Goal: Task Accomplishment & Management: Complete application form

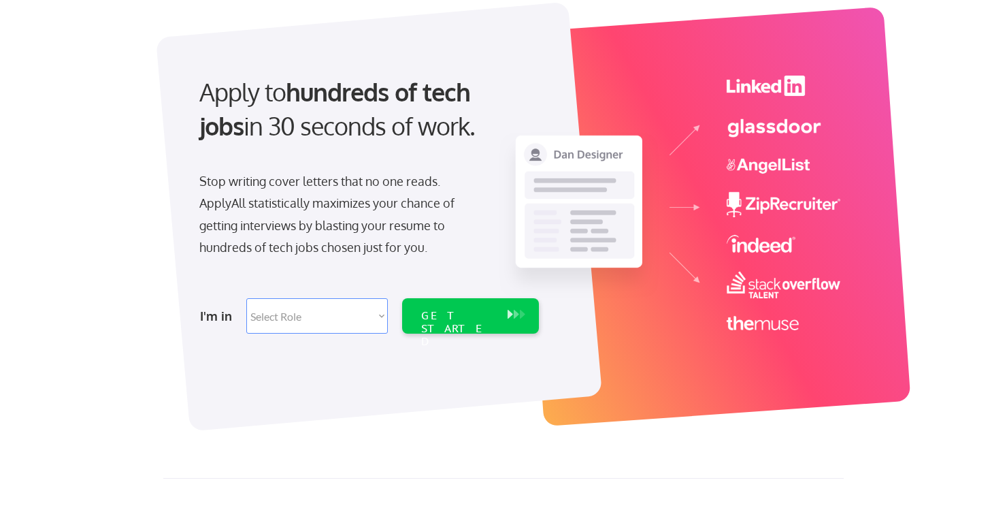
scroll to position [140, 0]
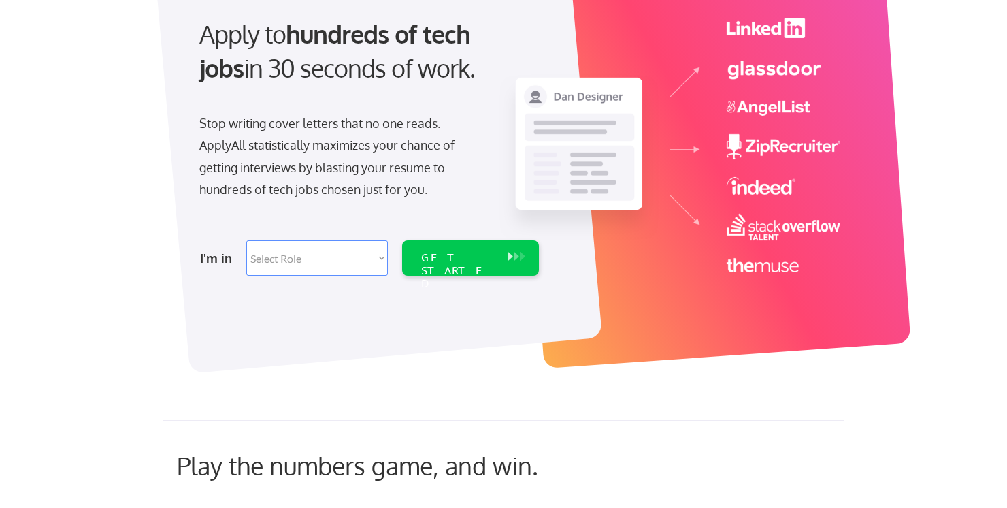
click at [346, 259] on select "Select Role Software Engineering Product Management Customer Success Sales UI/U…" at bounding box center [317, 257] width 142 height 35
select select ""design""
click at [246, 240] on select "Select Role Software Engineering Product Management Customer Success Sales UI/U…" at bounding box center [317, 257] width 142 height 35
select select ""design""
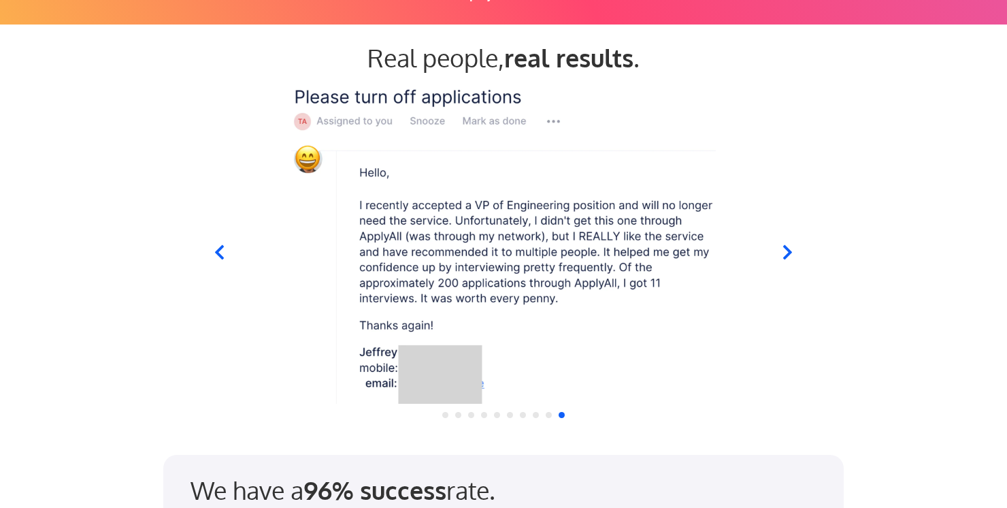
scroll to position [1289, 0]
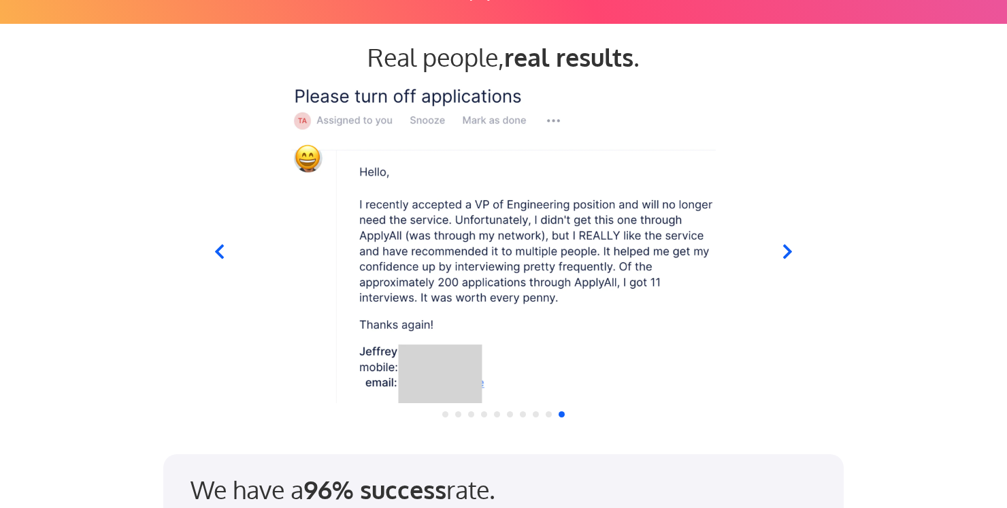
click at [784, 248] on icon at bounding box center [787, 251] width 17 height 17
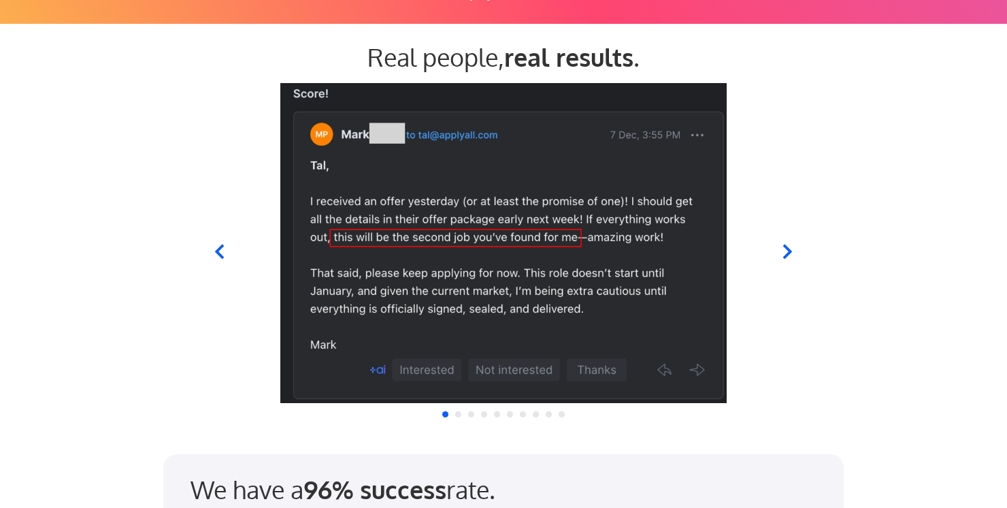
click at [784, 248] on icon at bounding box center [787, 251] width 17 height 17
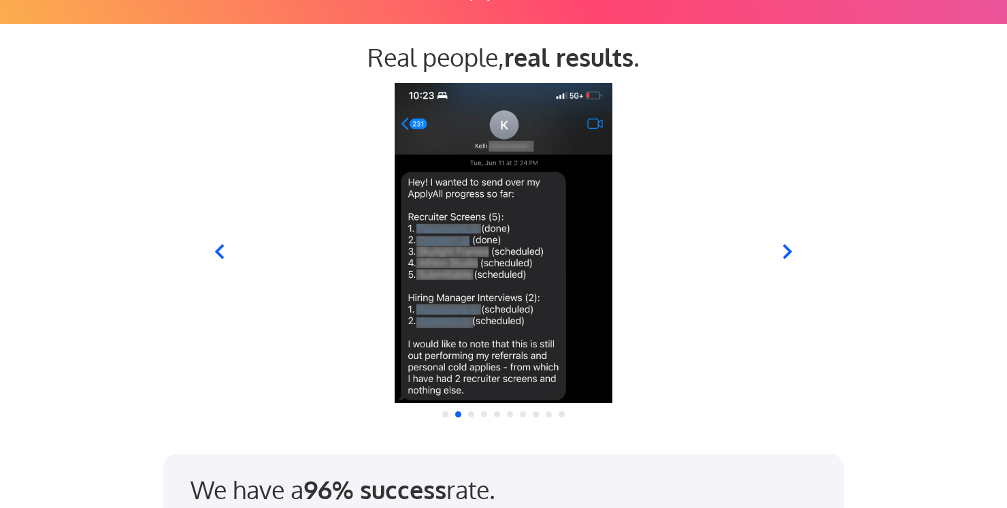
click at [784, 248] on icon at bounding box center [787, 251] width 17 height 17
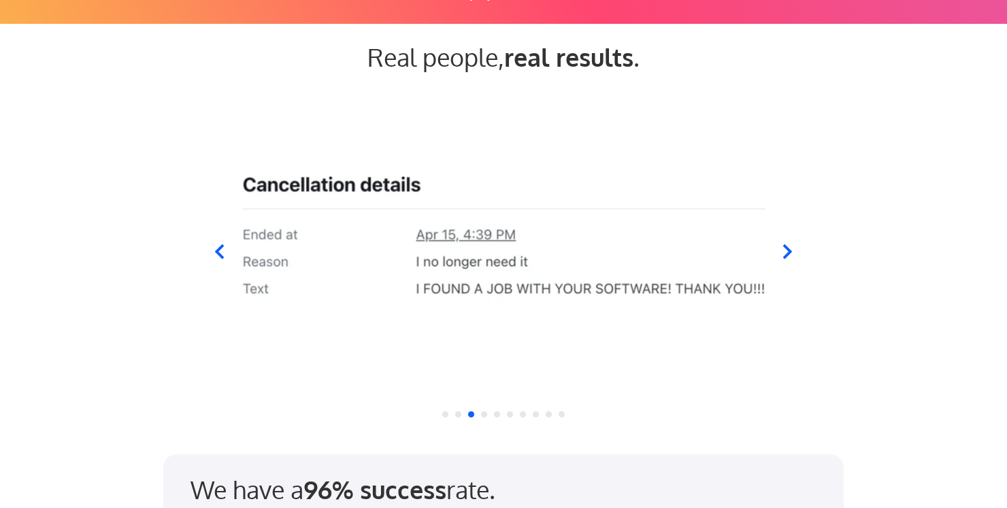
click at [784, 248] on icon at bounding box center [787, 251] width 17 height 17
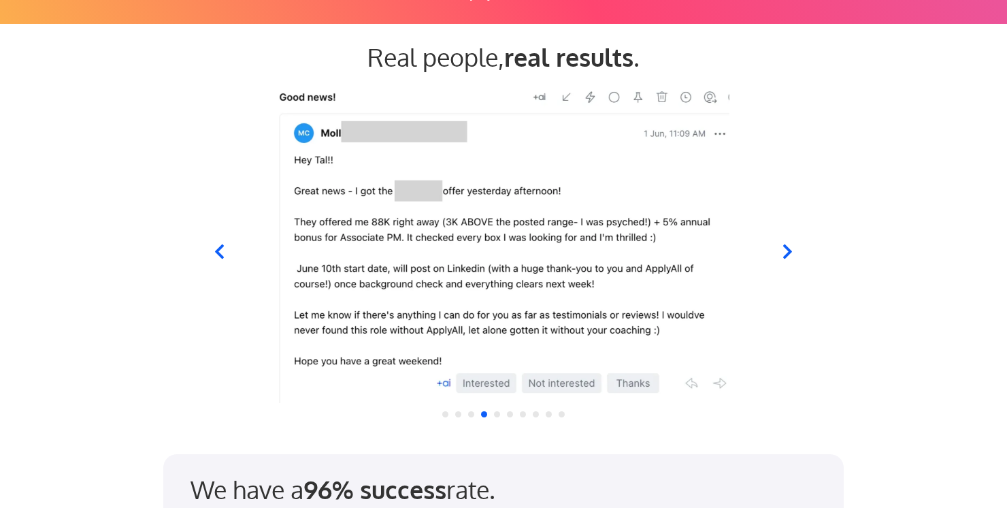
click at [784, 248] on icon at bounding box center [787, 251] width 17 height 17
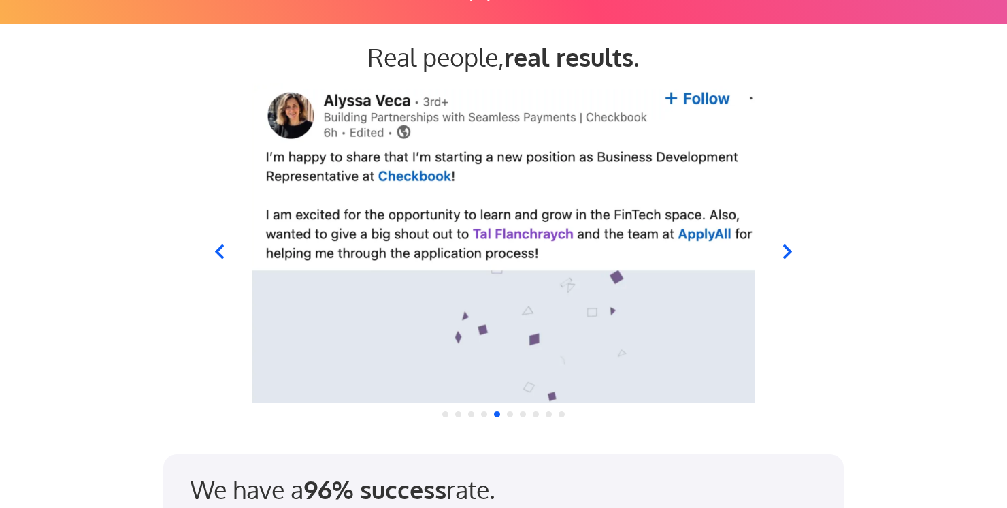
click at [784, 248] on icon at bounding box center [787, 251] width 17 height 17
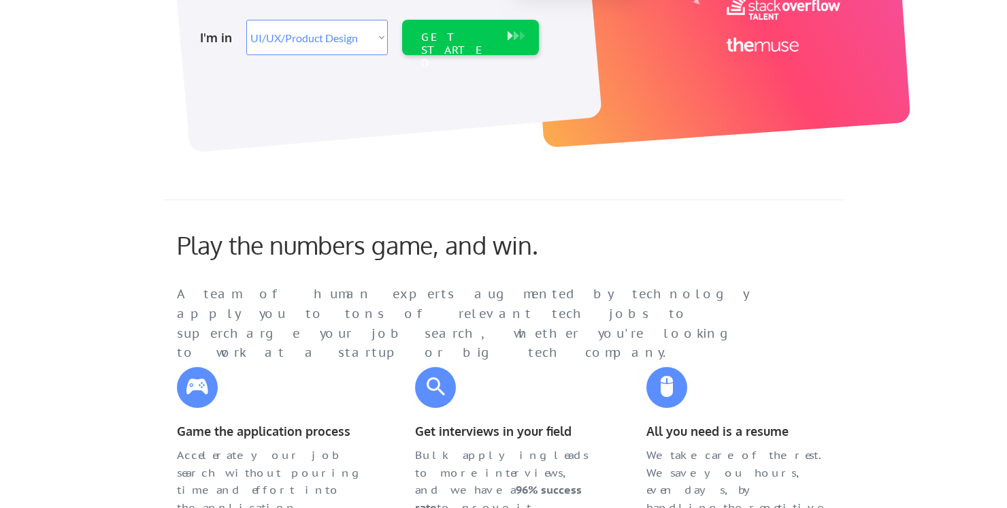
scroll to position [0, 0]
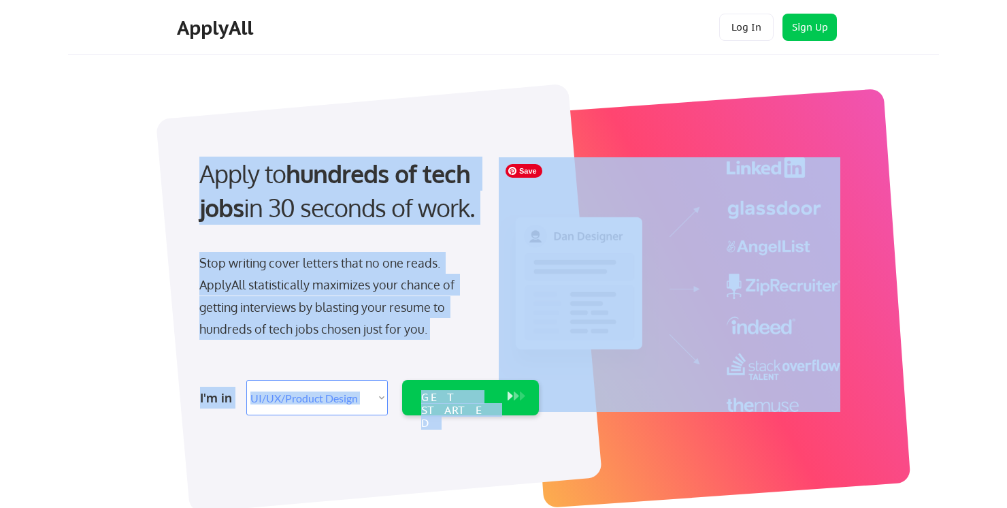
drag, startPoint x: 702, startPoint y: 154, endPoint x: 802, endPoint y: 376, distance: 242.7
click at [802, 376] on div "Apply to hundreds of tech jobs in 30 seconds of work. Stop writing cover letter…" at bounding box center [512, 287] width 681 height 418
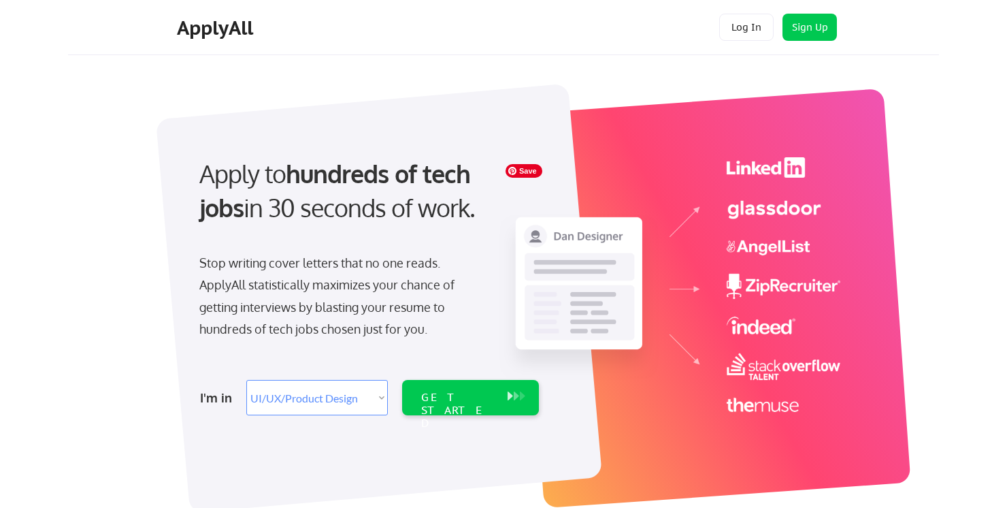
click at [902, 365] on div "Apply to hundreds of tech jobs in 30 seconds of work. Stop writing cover letter…" at bounding box center [512, 290] width 854 height 450
